Goal: Navigation & Orientation: Find specific page/section

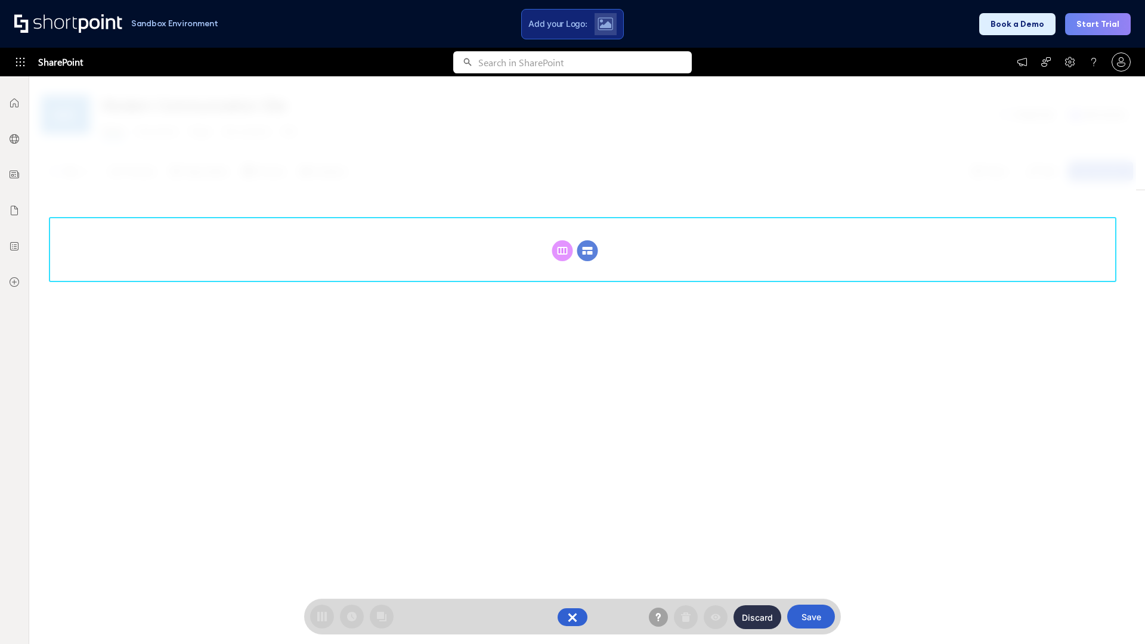
scroll to position [164, 0]
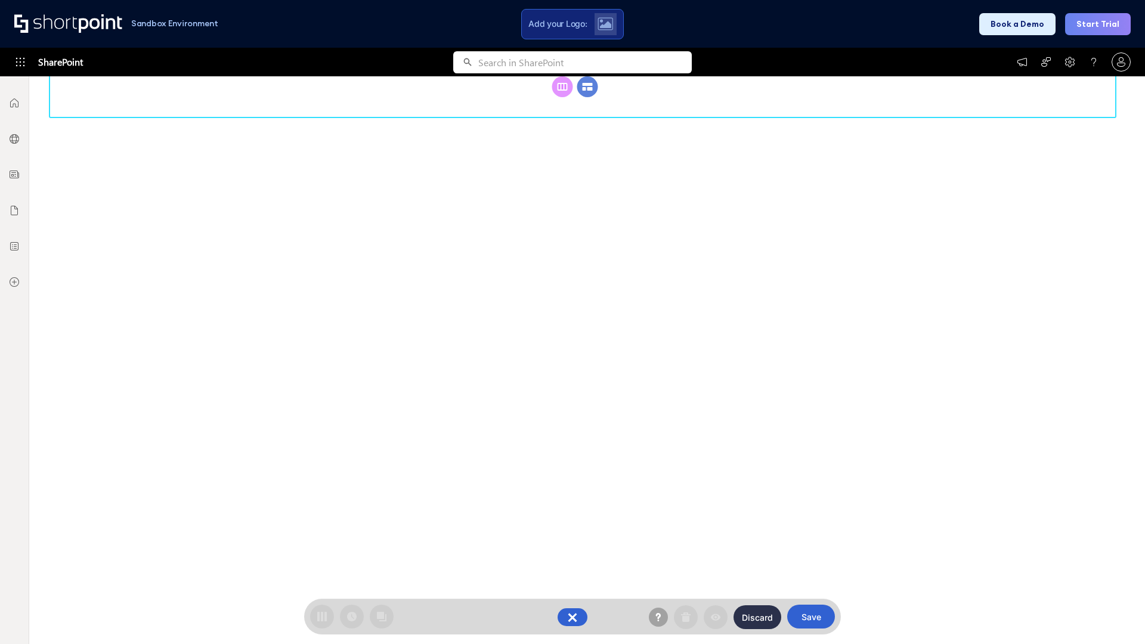
click at [588, 97] on circle at bounding box center [587, 86] width 21 height 21
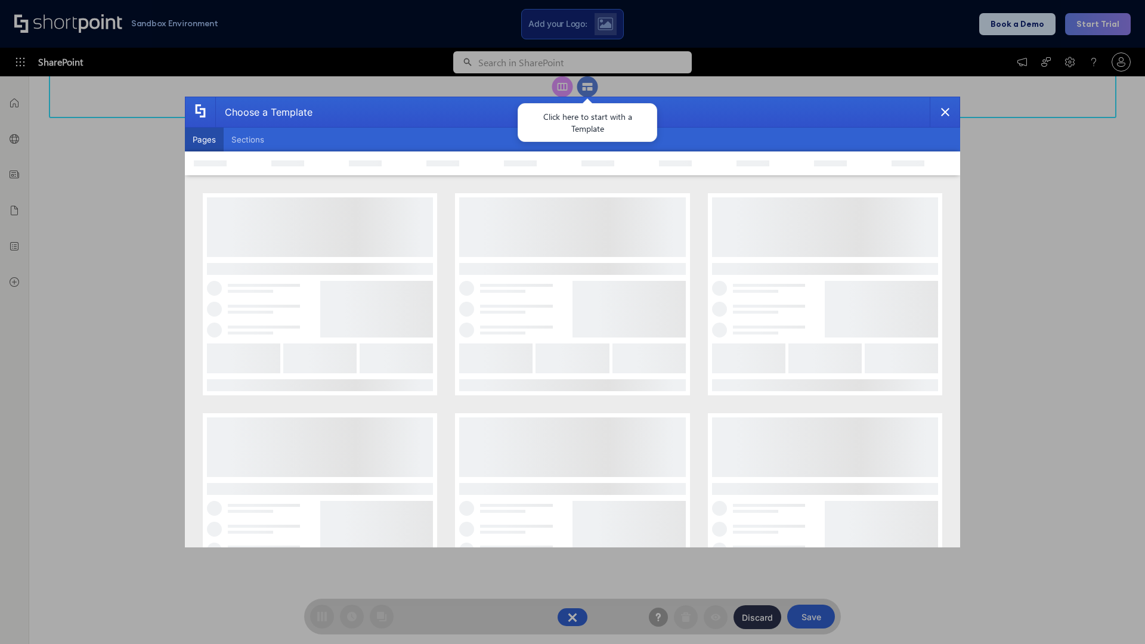
scroll to position [0, 0]
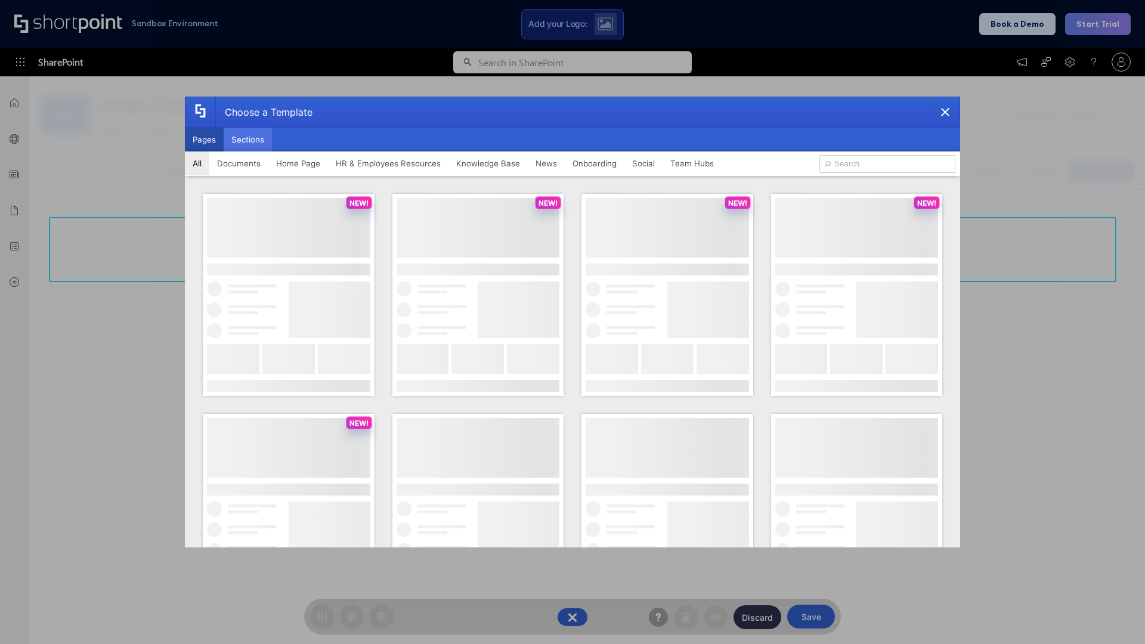
click at [248, 140] on button "Sections" at bounding box center [248, 140] width 48 height 24
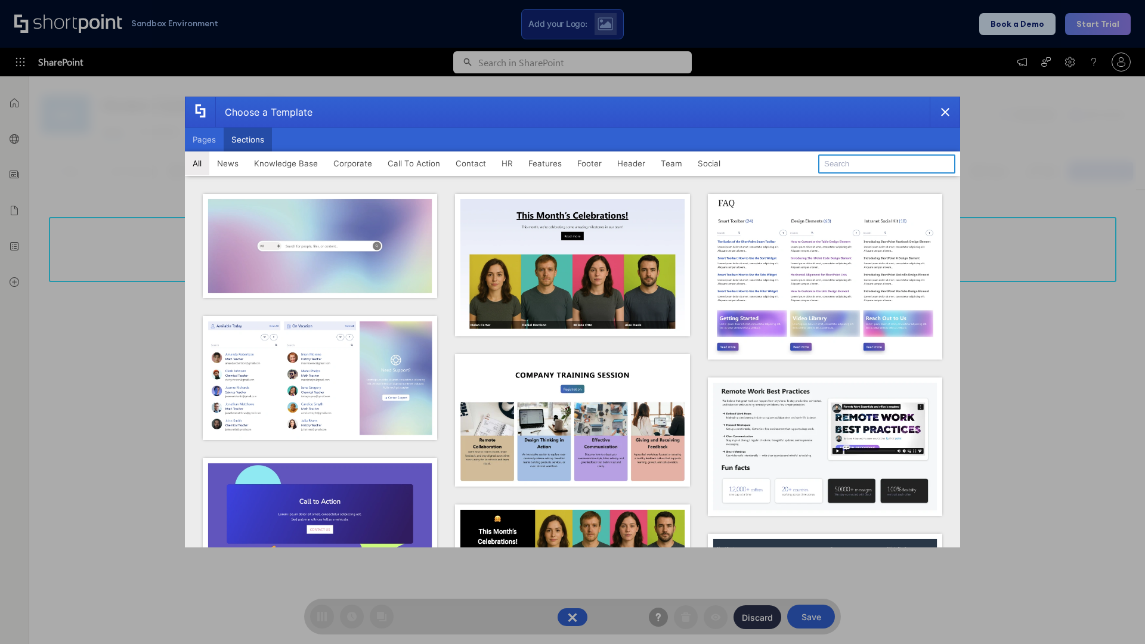
type input "Knowledge Base 2"
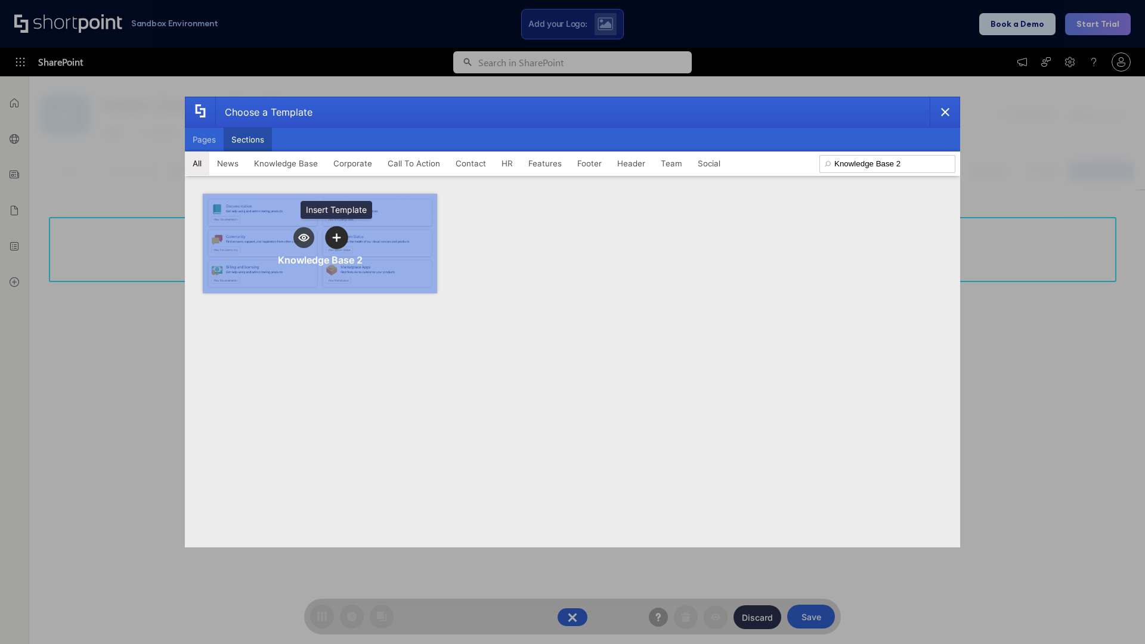
click at [336, 237] on icon "template selector" at bounding box center [336, 237] width 8 height 8
